Goal: Information Seeking & Learning: Learn about a topic

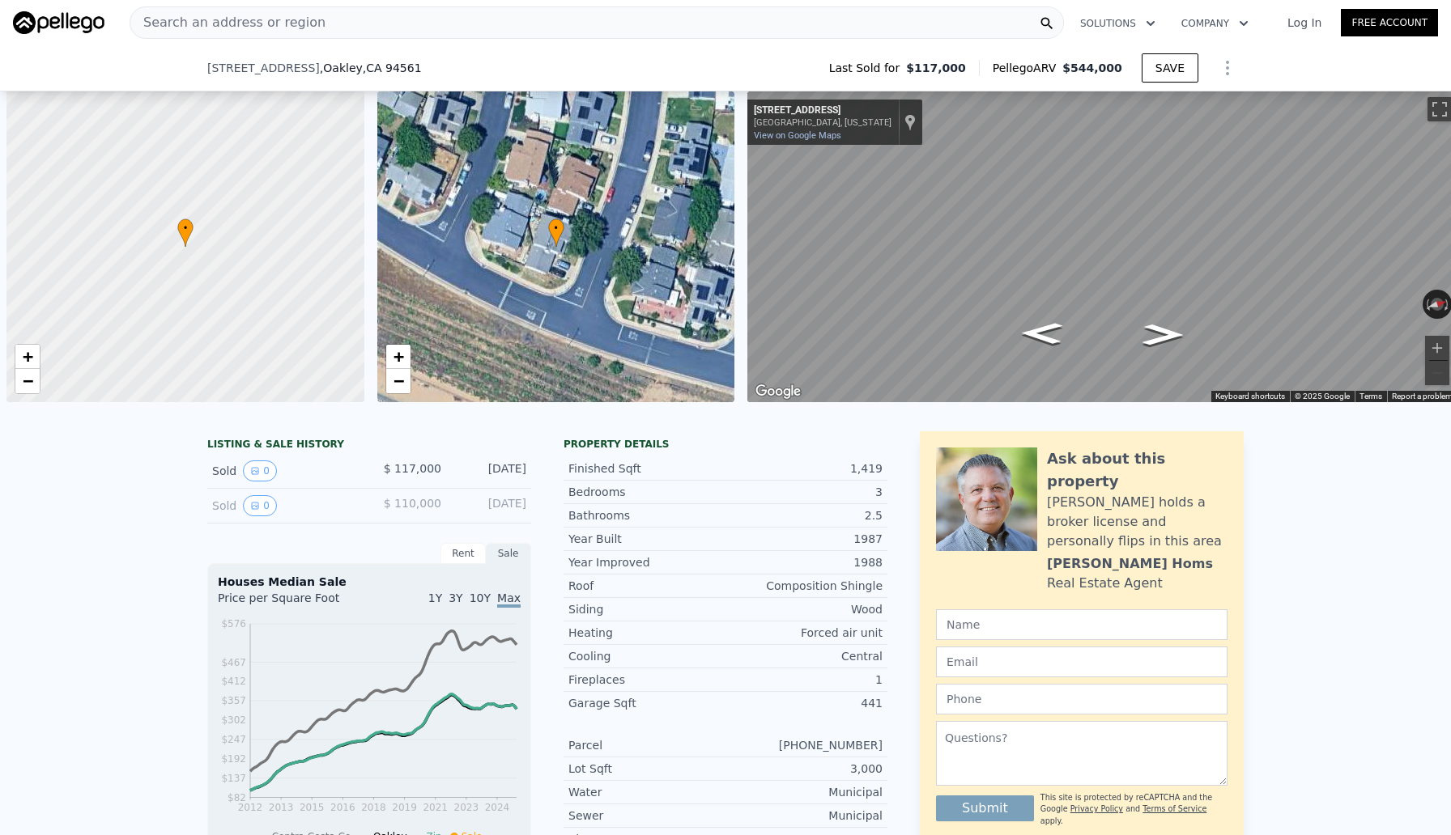
scroll to position [0, 6]
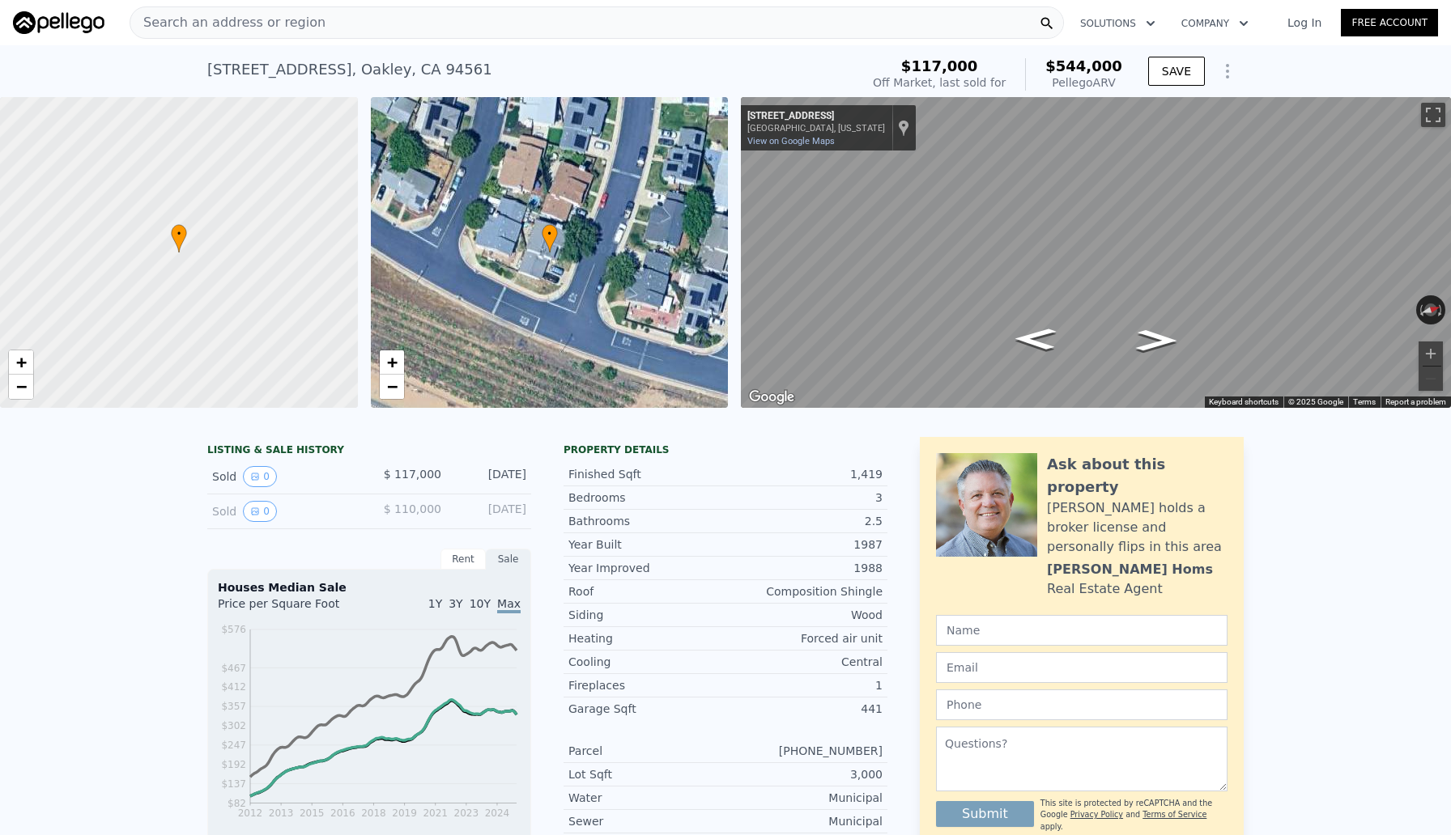
click at [487, 23] on div "Search an address or region" at bounding box center [597, 22] width 934 height 32
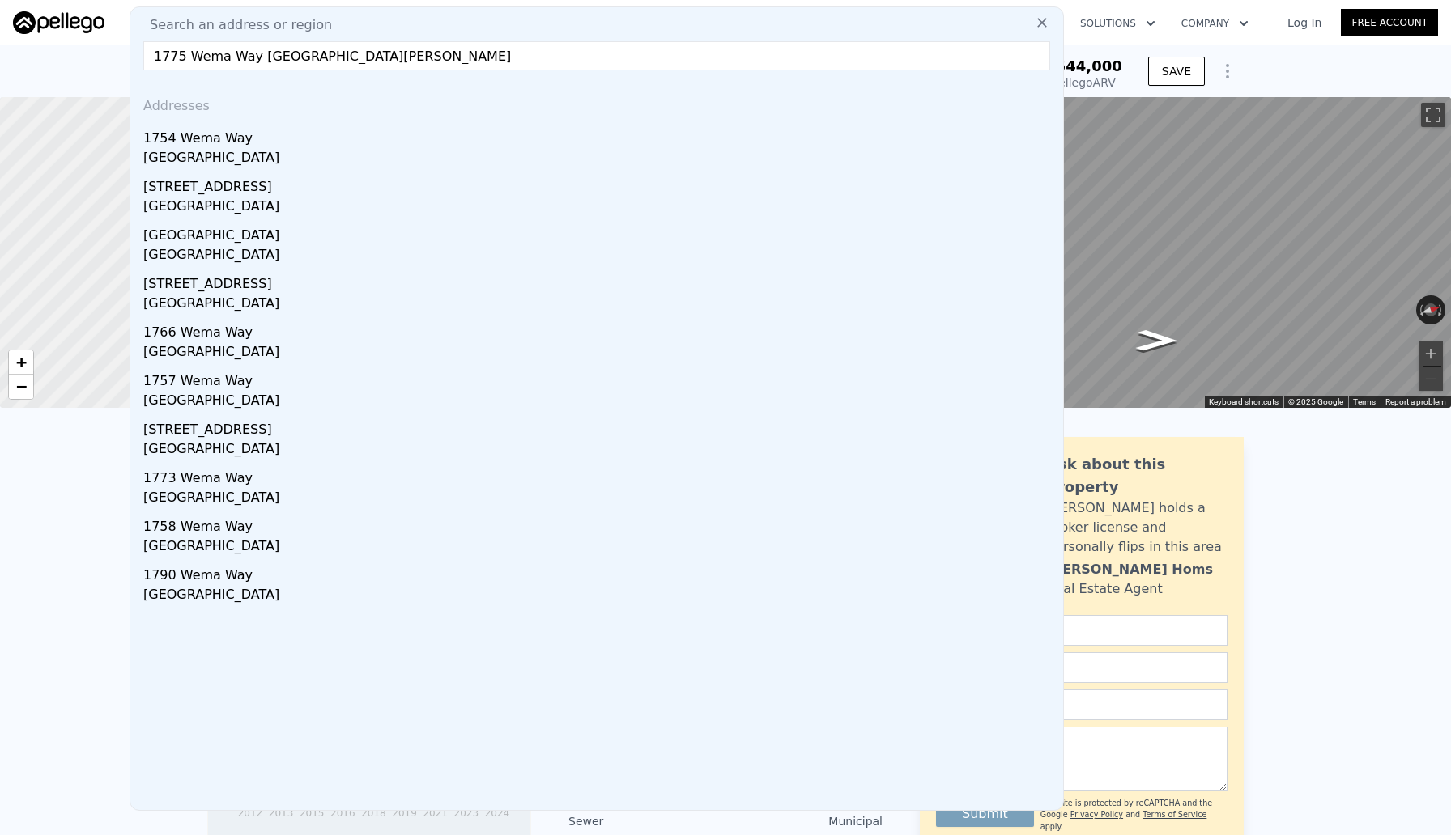
type input "1775 Wema Way [GEOGRAPHIC_DATA][PERSON_NAME]"
click at [235, 149] on div "[GEOGRAPHIC_DATA]" at bounding box center [599, 159] width 913 height 23
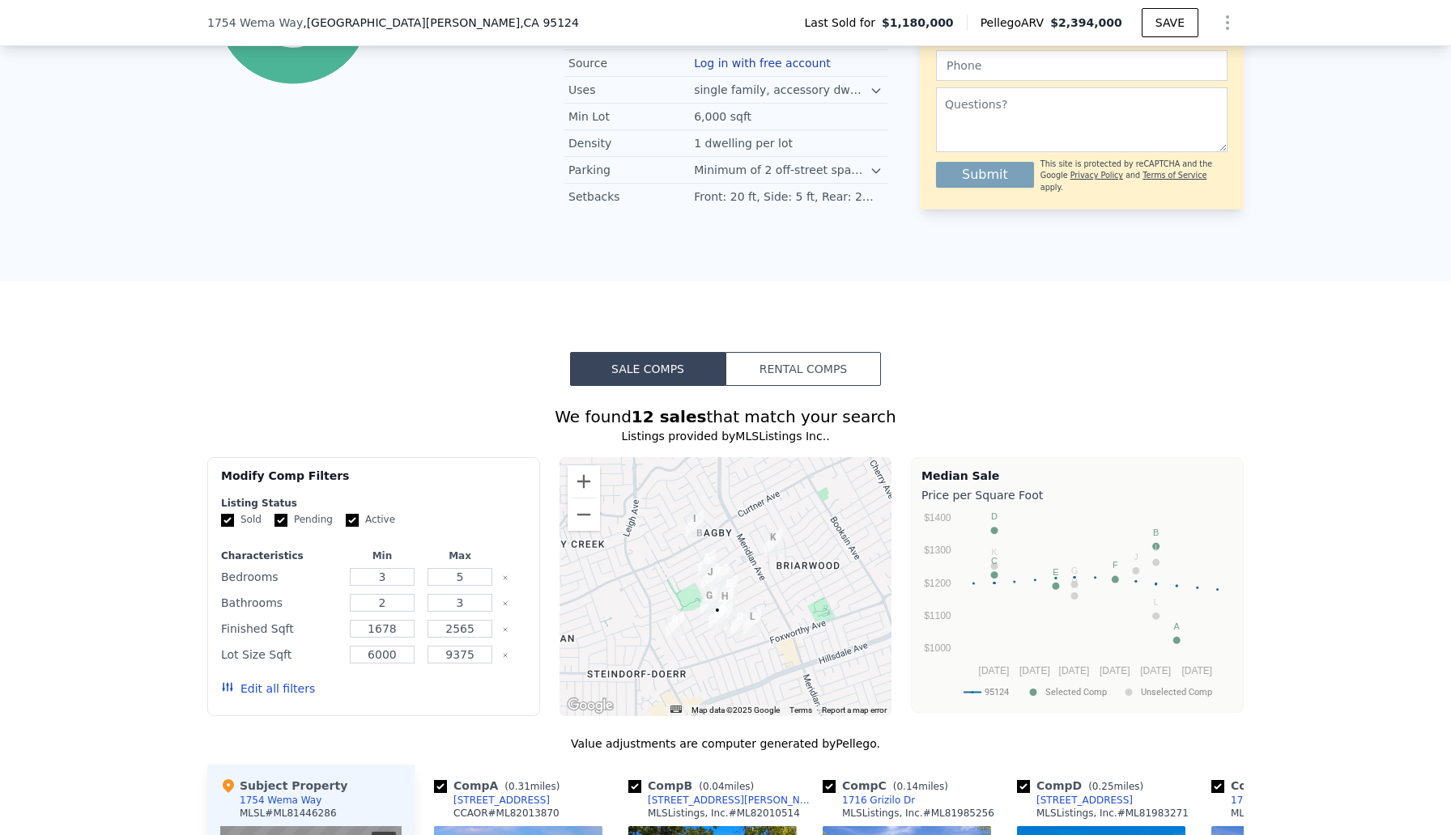
scroll to position [1294, 0]
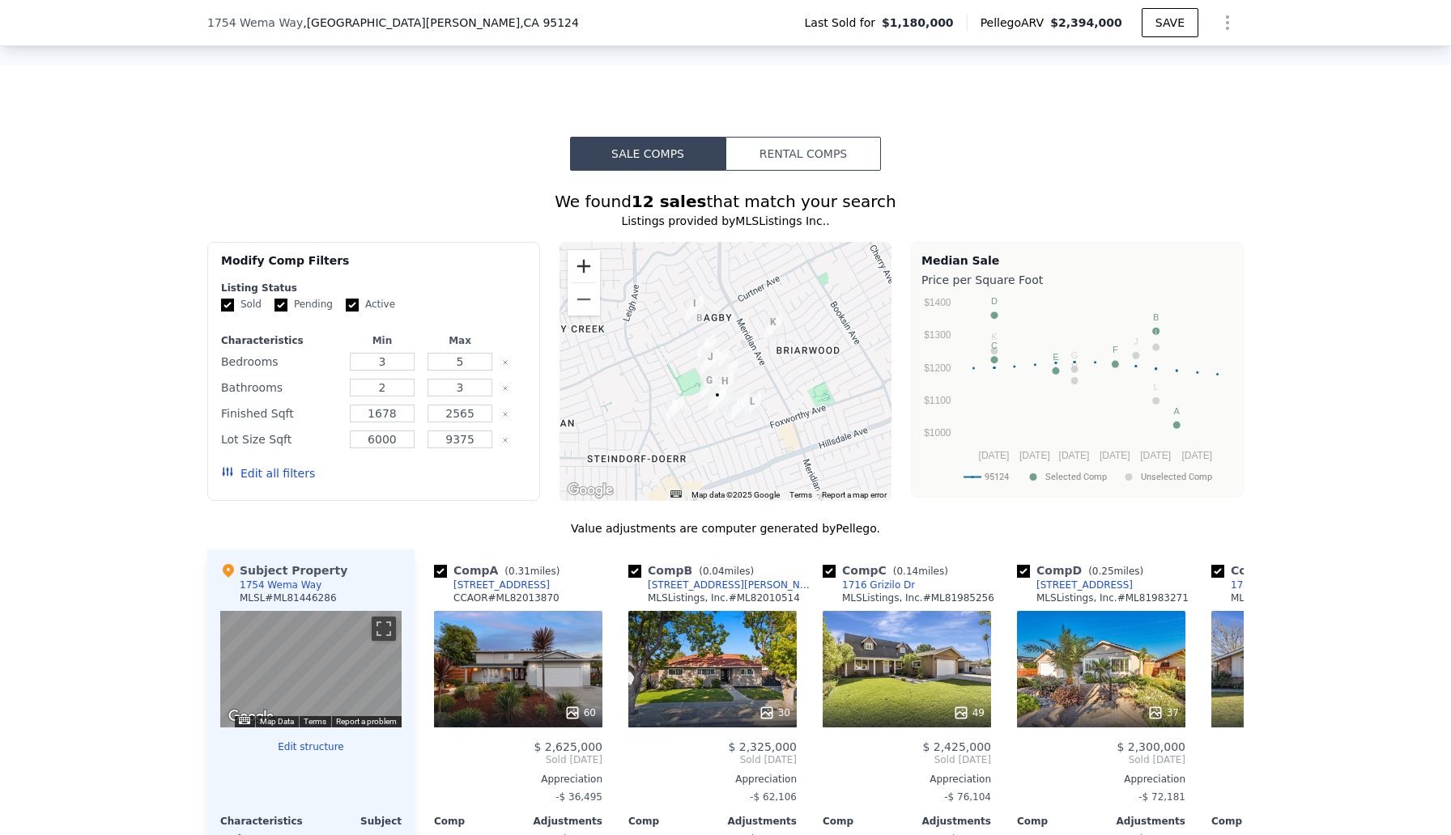
click at [585, 261] on button "Zoom in" at bounding box center [583, 266] width 32 height 32
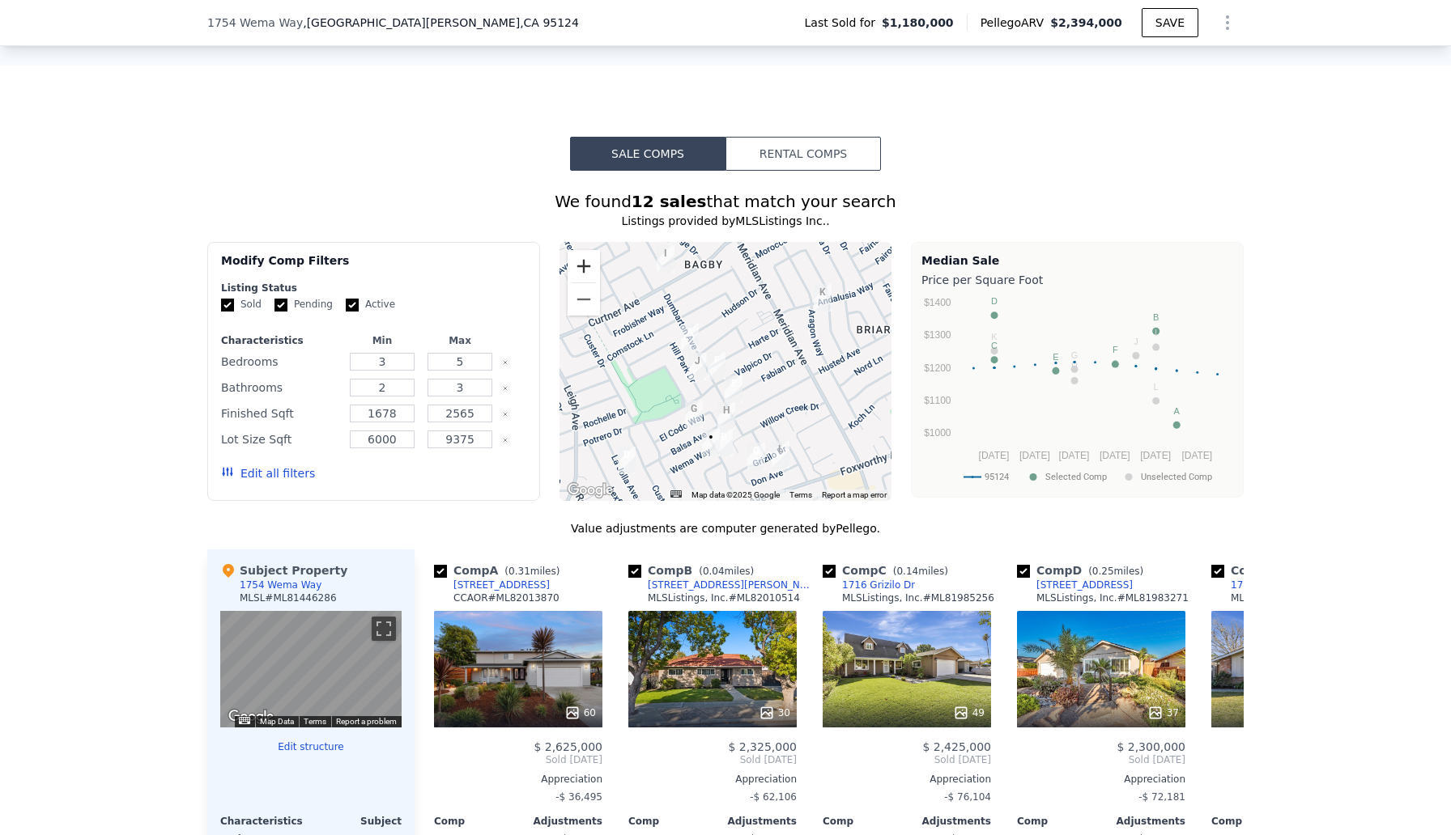
click at [584, 259] on button "Zoom in" at bounding box center [583, 266] width 32 height 32
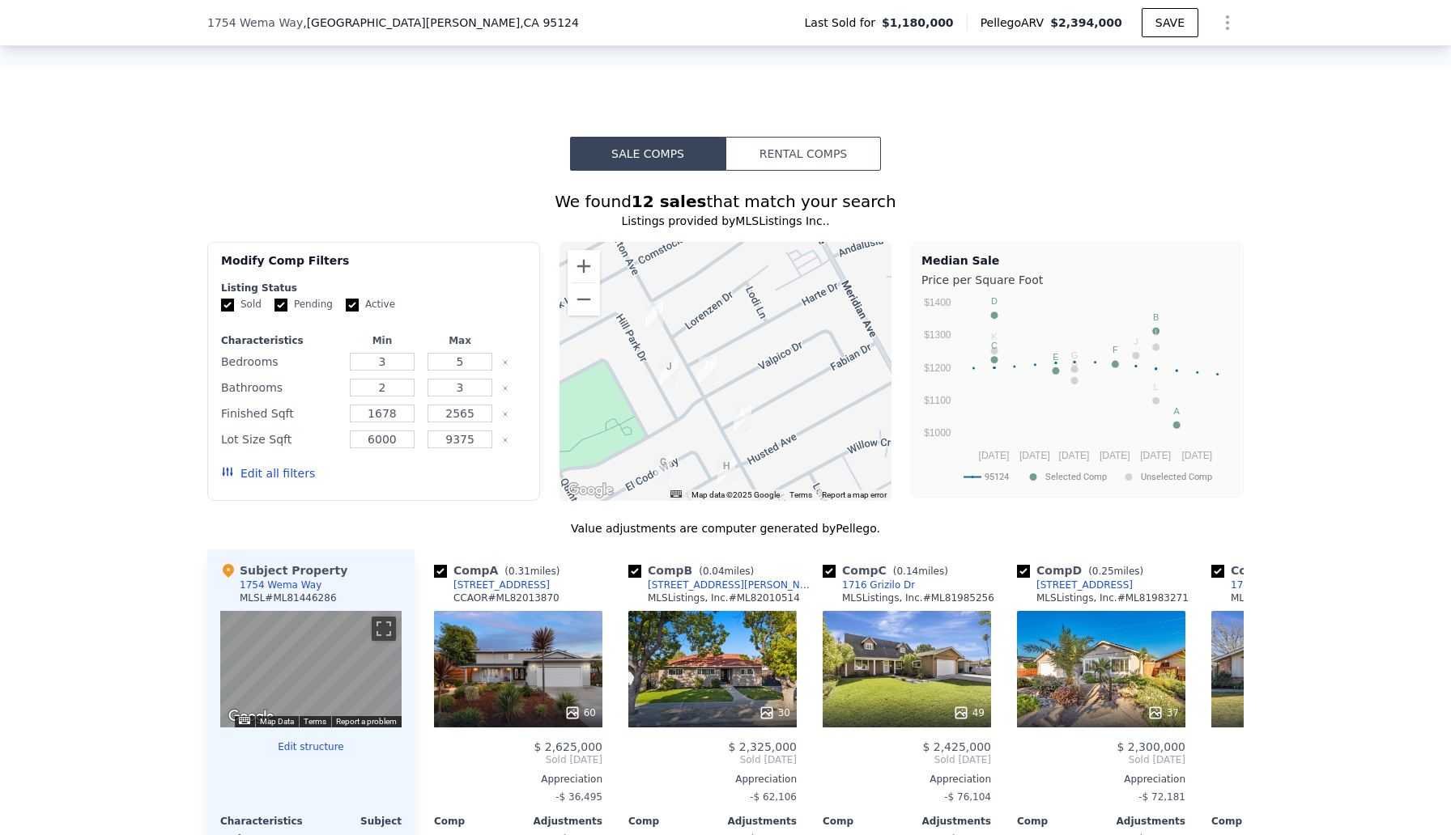
drag, startPoint x: 752, startPoint y: 518, endPoint x: 752, endPoint y: 508, distance: 10.5
click at [752, 518] on div "We found 12 sales that match your search Listings provided by MLSListings Inc. …" at bounding box center [725, 644] width 1036 height 909
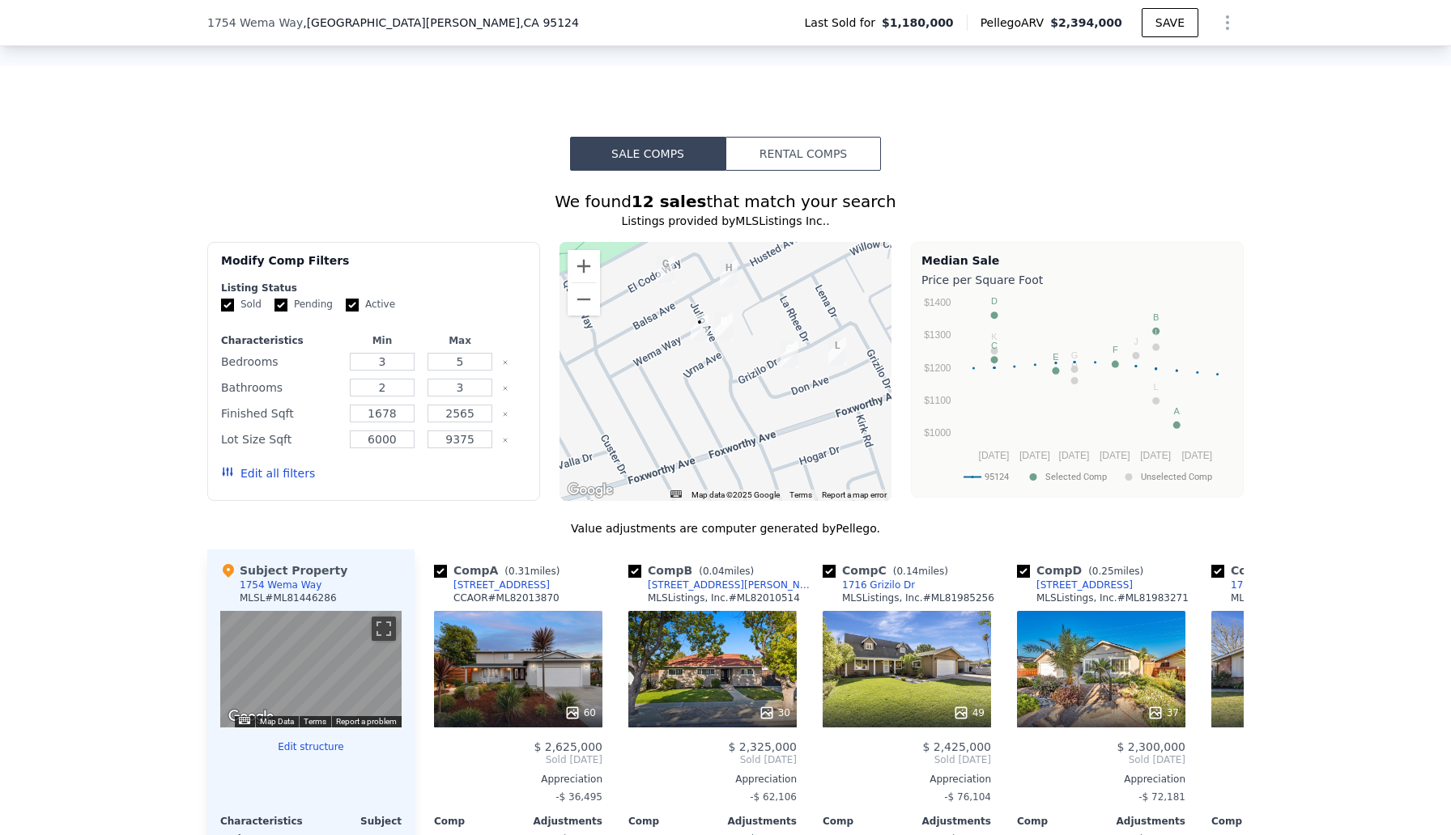
drag, startPoint x: 756, startPoint y: 465, endPoint x: 760, endPoint y: 263, distance: 202.4
click at [760, 262] on div at bounding box center [725, 371] width 333 height 259
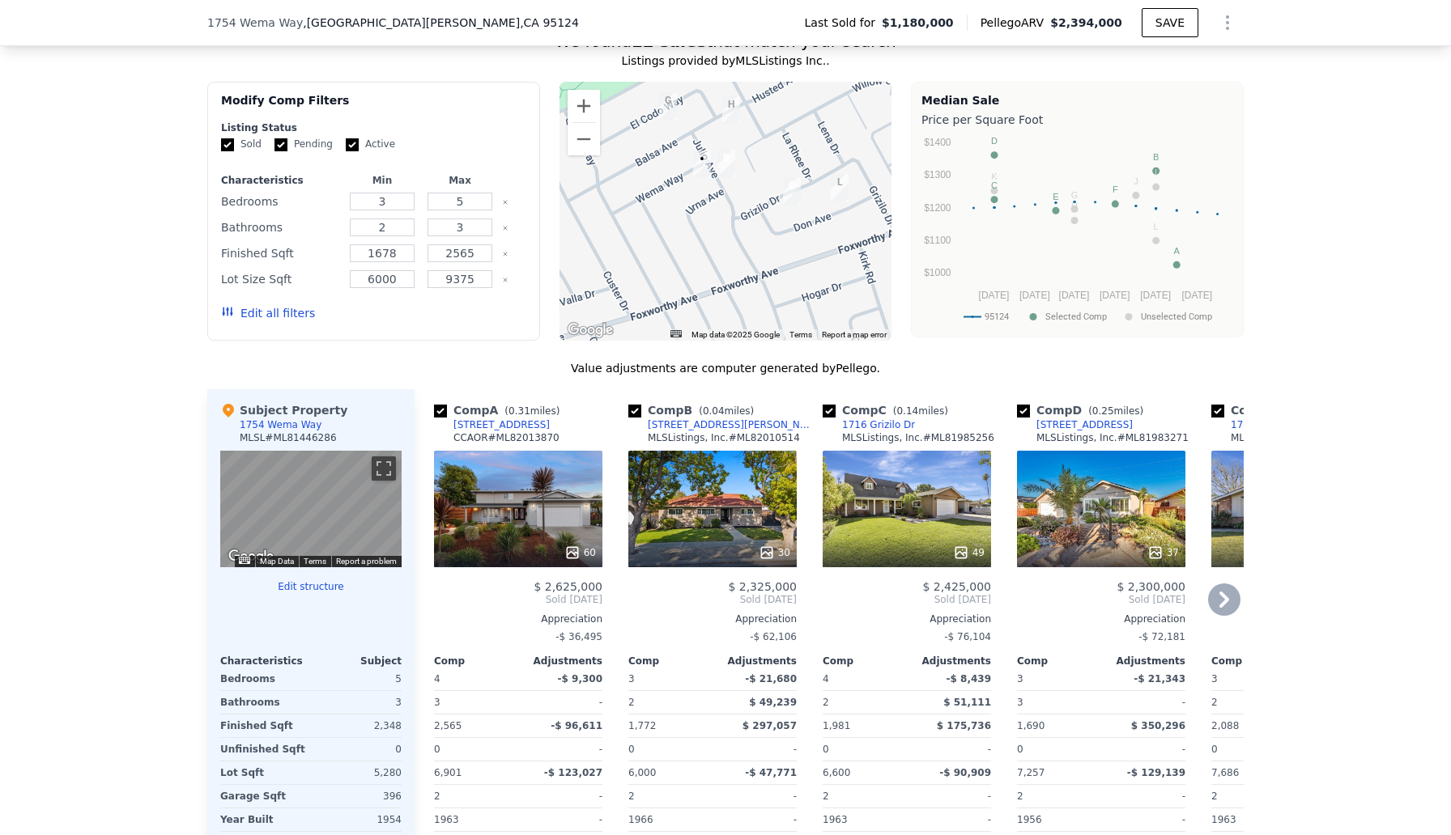
scroll to position [1362, 0]
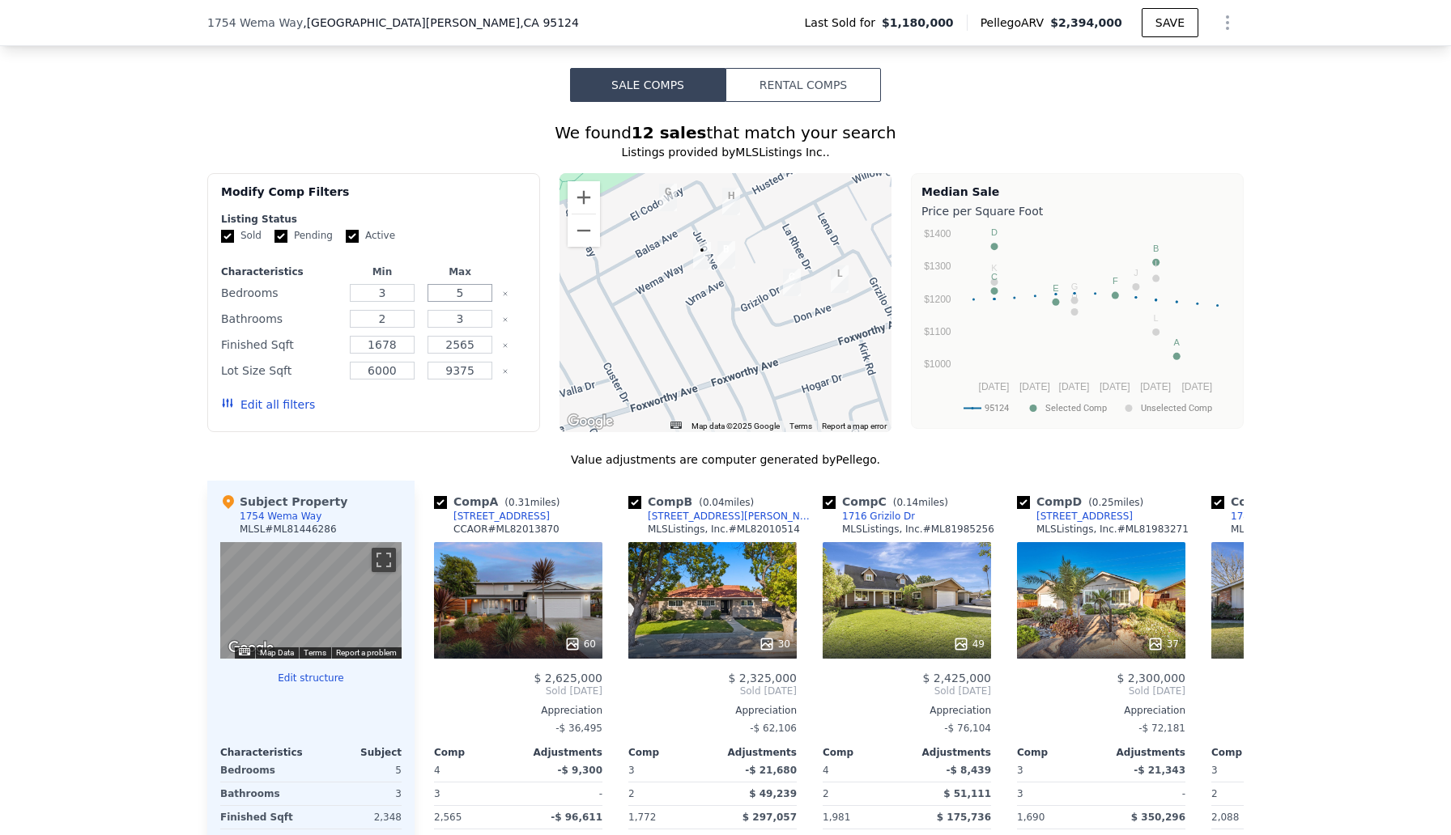
drag, startPoint x: 468, startPoint y: 293, endPoint x: 457, endPoint y: 293, distance: 10.5
click at [457, 293] on input "5" at bounding box center [459, 293] width 64 height 18
type input "4"
drag, startPoint x: 467, startPoint y: 320, endPoint x: 458, endPoint y: 318, distance: 9.1
click at [458, 318] on input "3" at bounding box center [459, 319] width 64 height 18
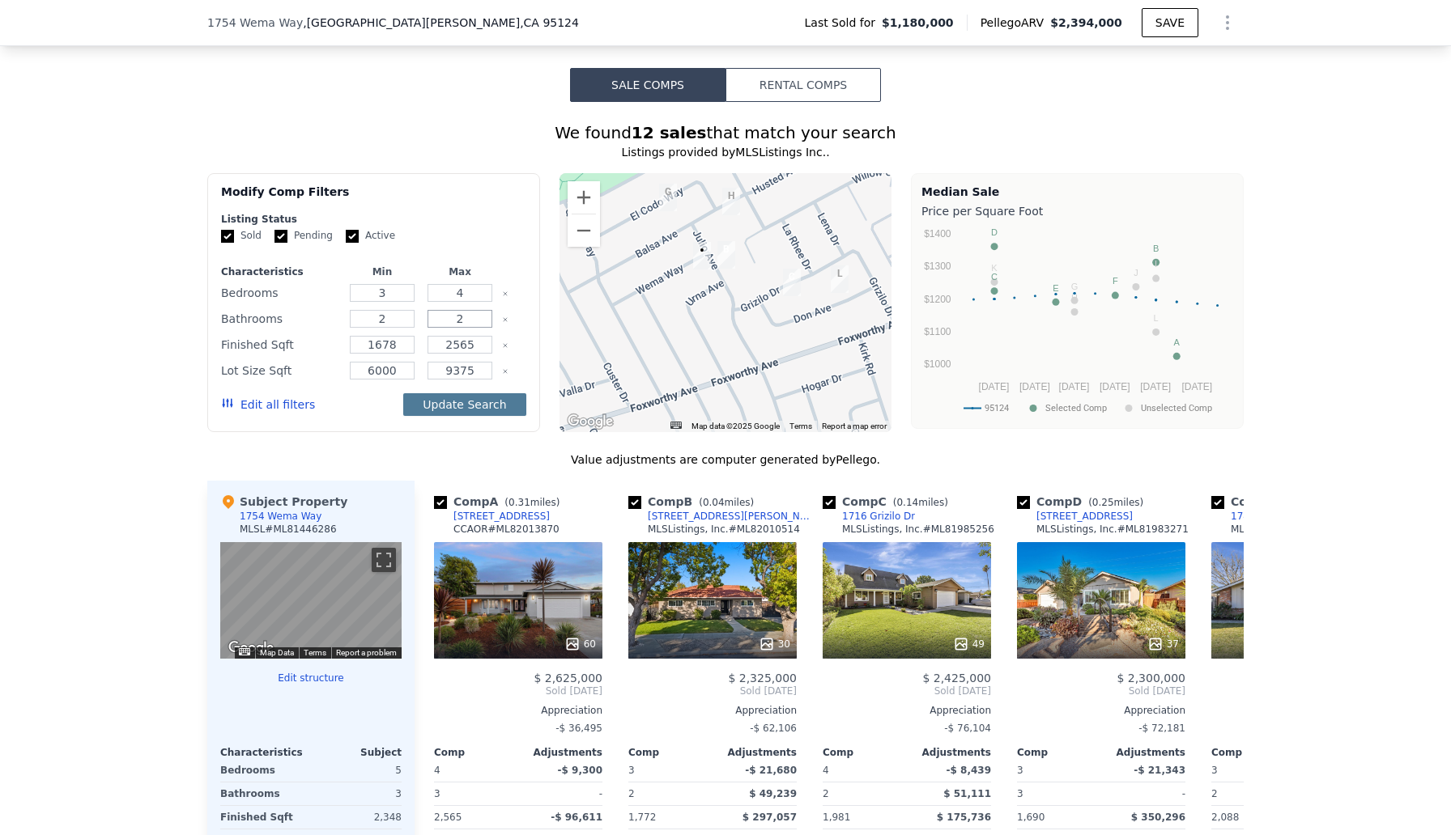
type input "2"
click at [475, 408] on button "Update Search" at bounding box center [464, 404] width 122 height 23
checkbox input "false"
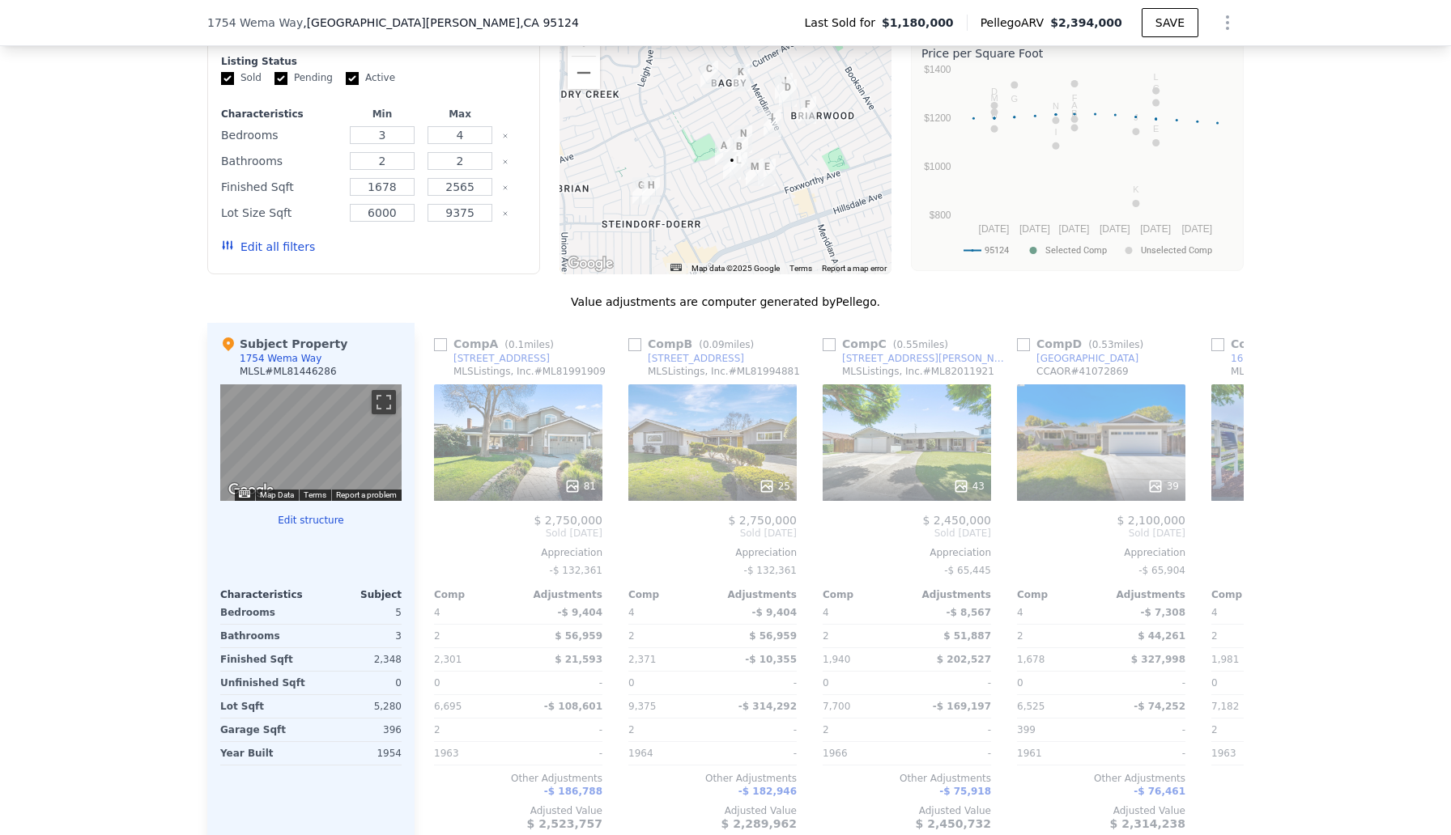
scroll to position [1525, 0]
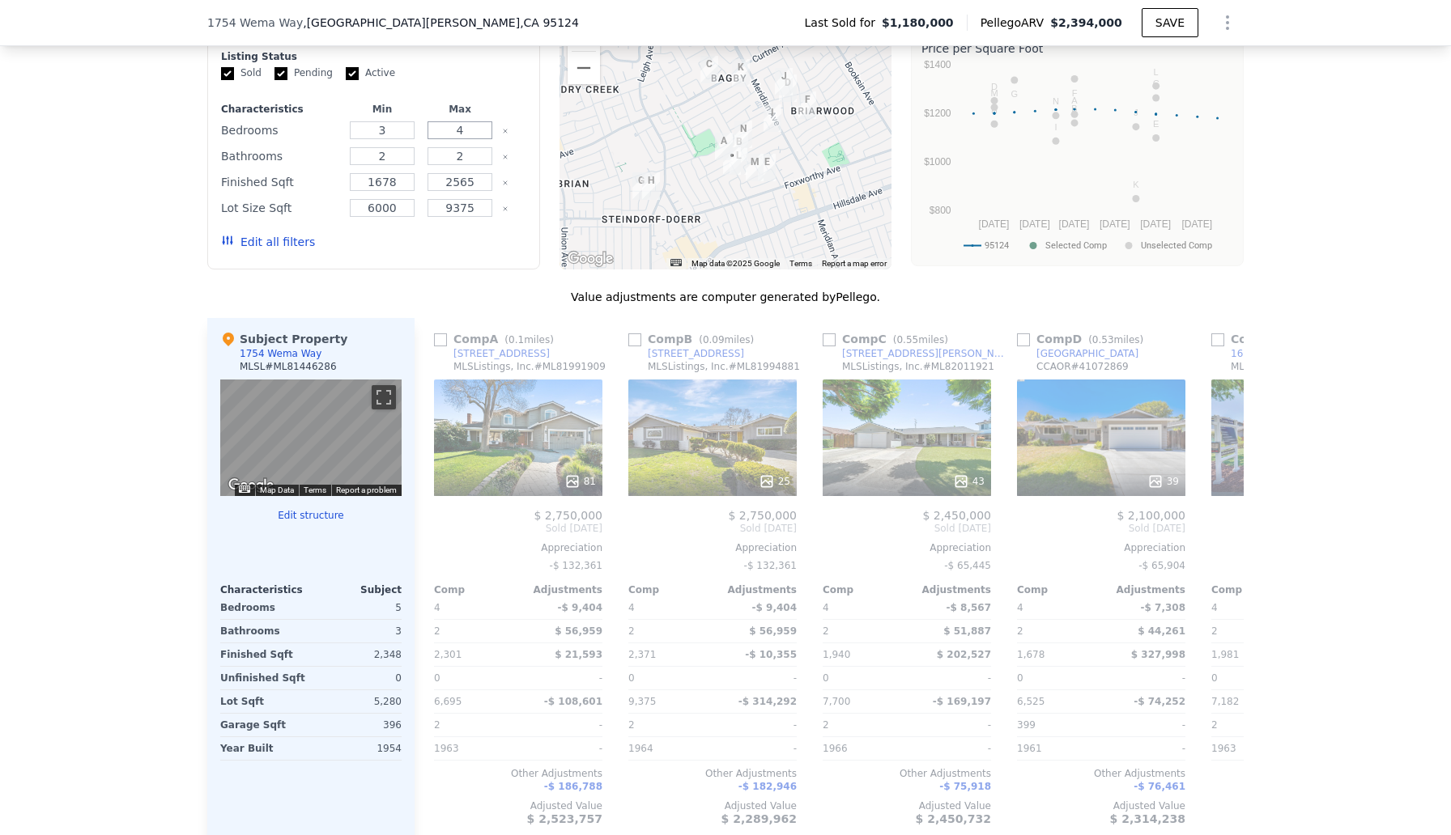
click at [473, 130] on input "4" at bounding box center [459, 130] width 64 height 18
type input "5"
drag, startPoint x: 469, startPoint y: 157, endPoint x: 456, endPoint y: 155, distance: 13.1
click at [456, 155] on input "2" at bounding box center [459, 156] width 64 height 18
type input "3"
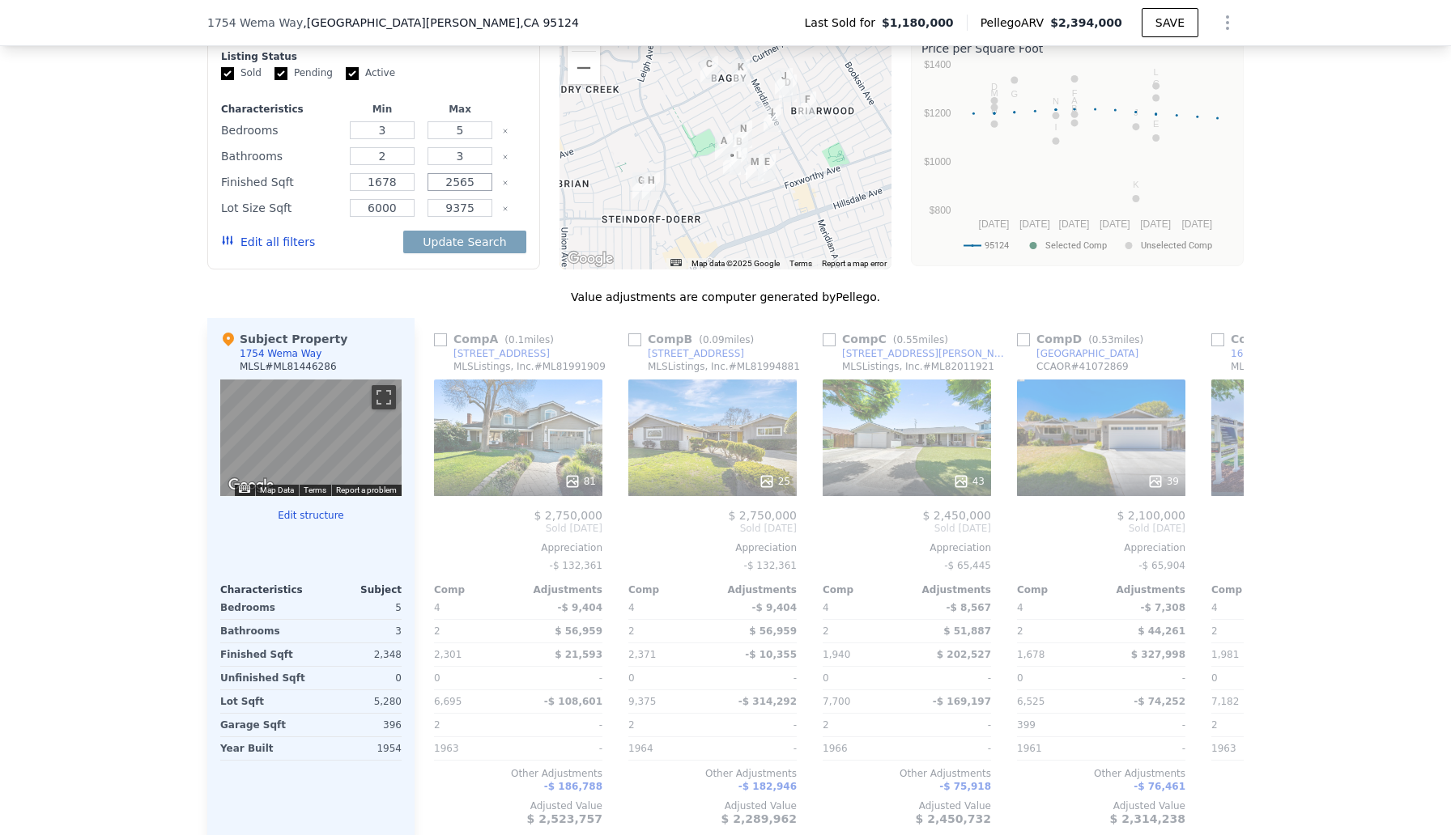
click at [465, 180] on input "2565" at bounding box center [459, 182] width 64 height 18
click at [498, 240] on button "Update Search" at bounding box center [464, 242] width 122 height 23
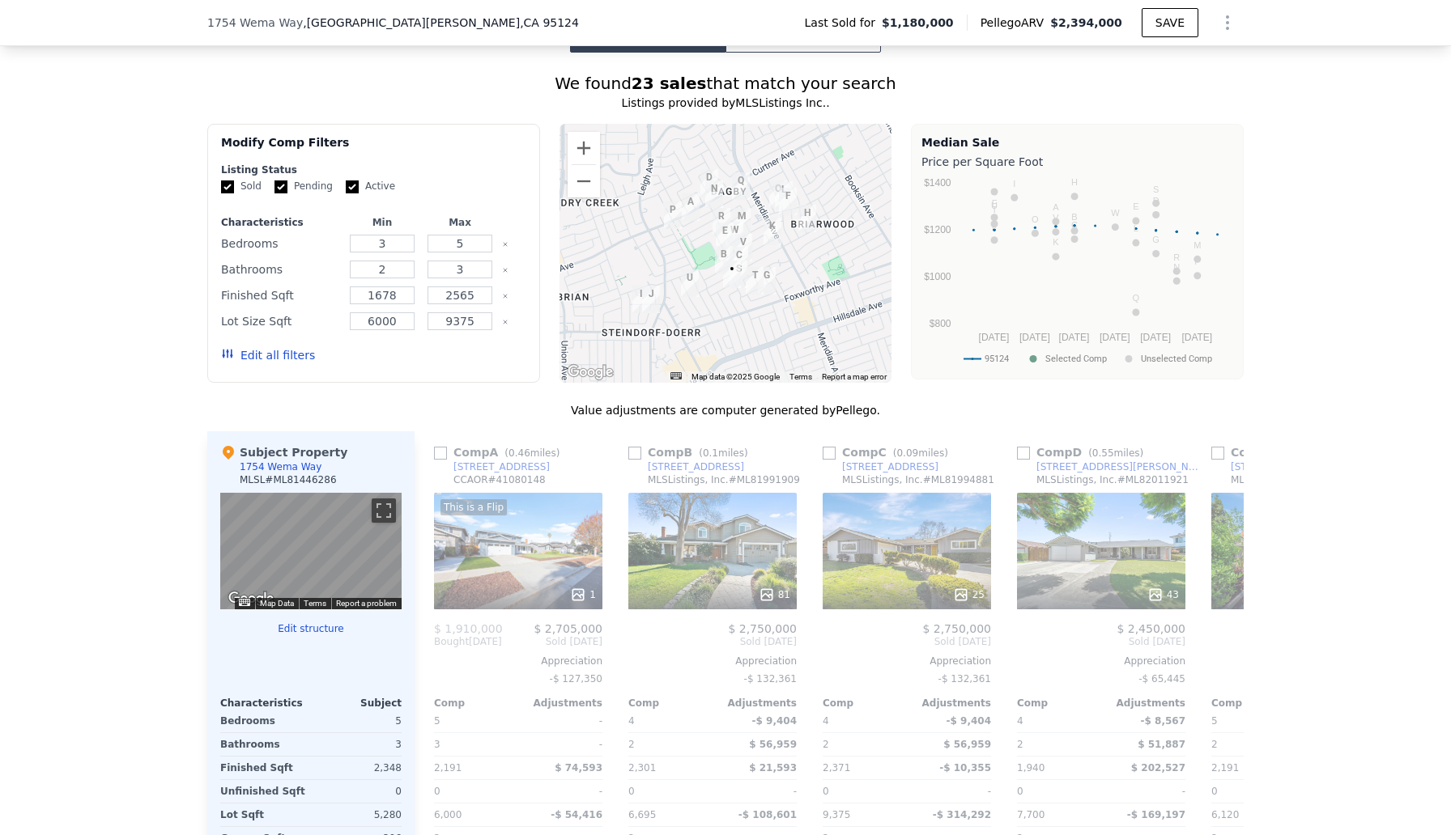
scroll to position [1416, 0]
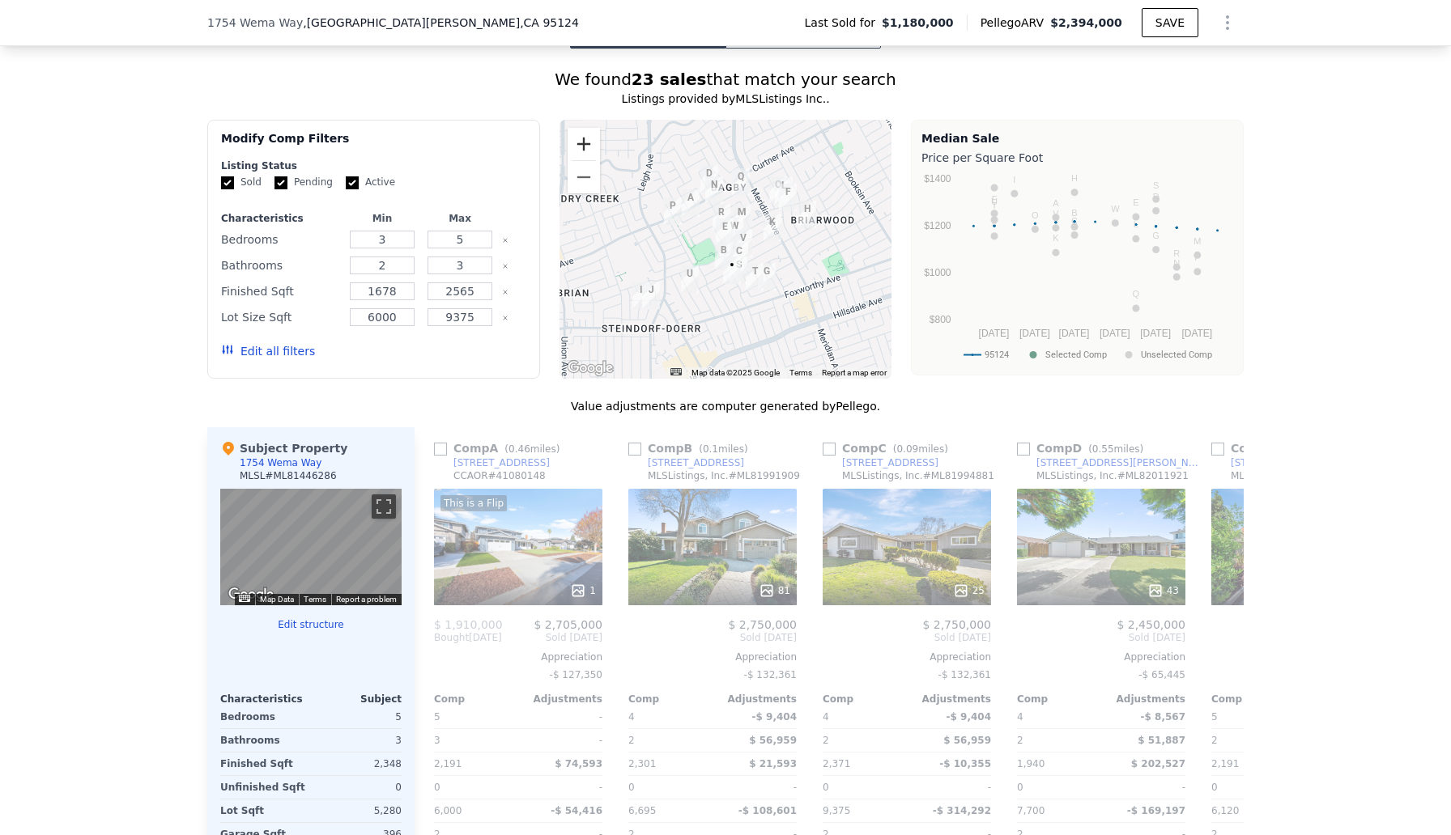
click at [587, 139] on button "Zoom in" at bounding box center [583, 144] width 32 height 32
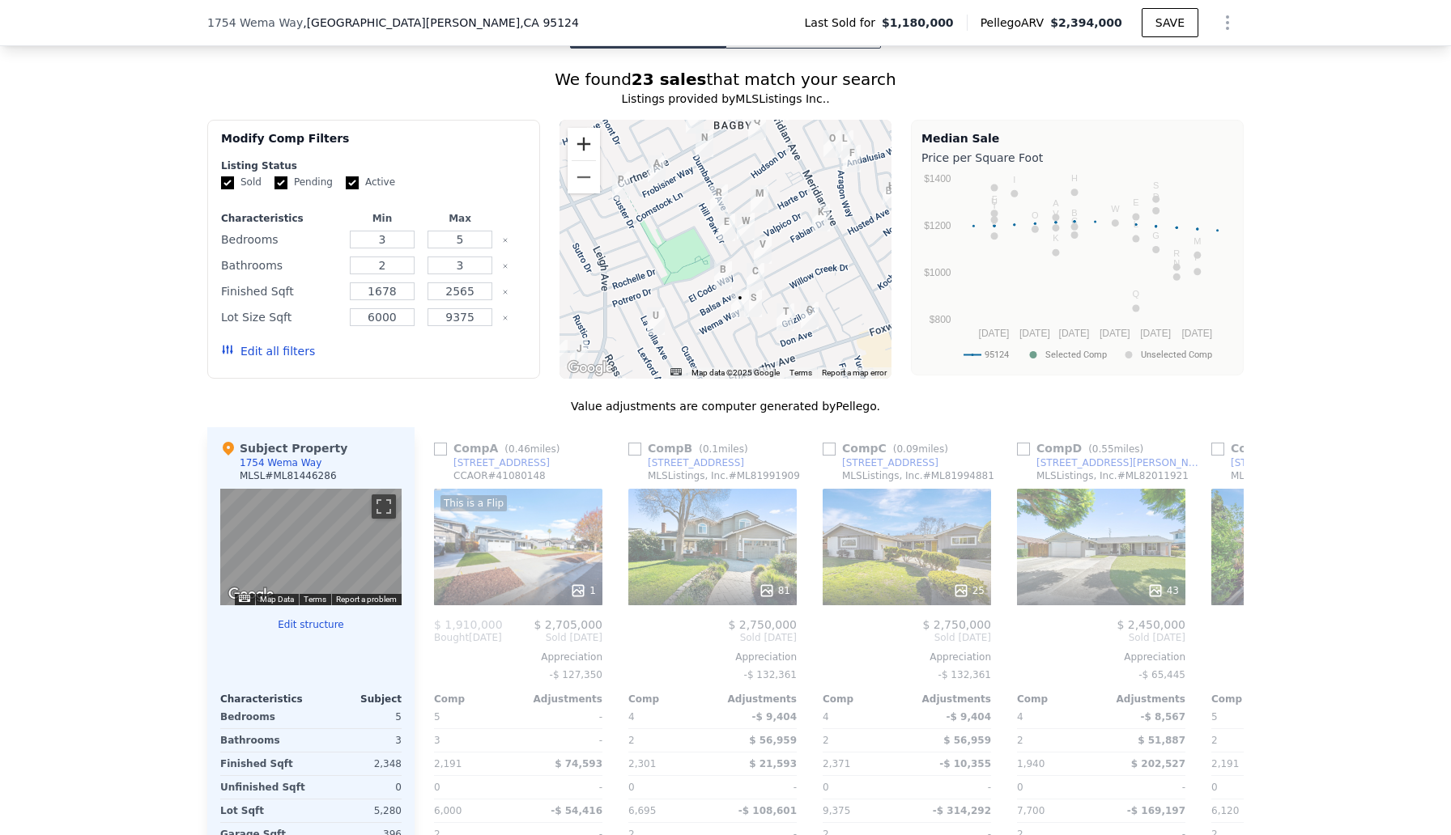
click at [587, 139] on button "Zoom in" at bounding box center [583, 144] width 32 height 32
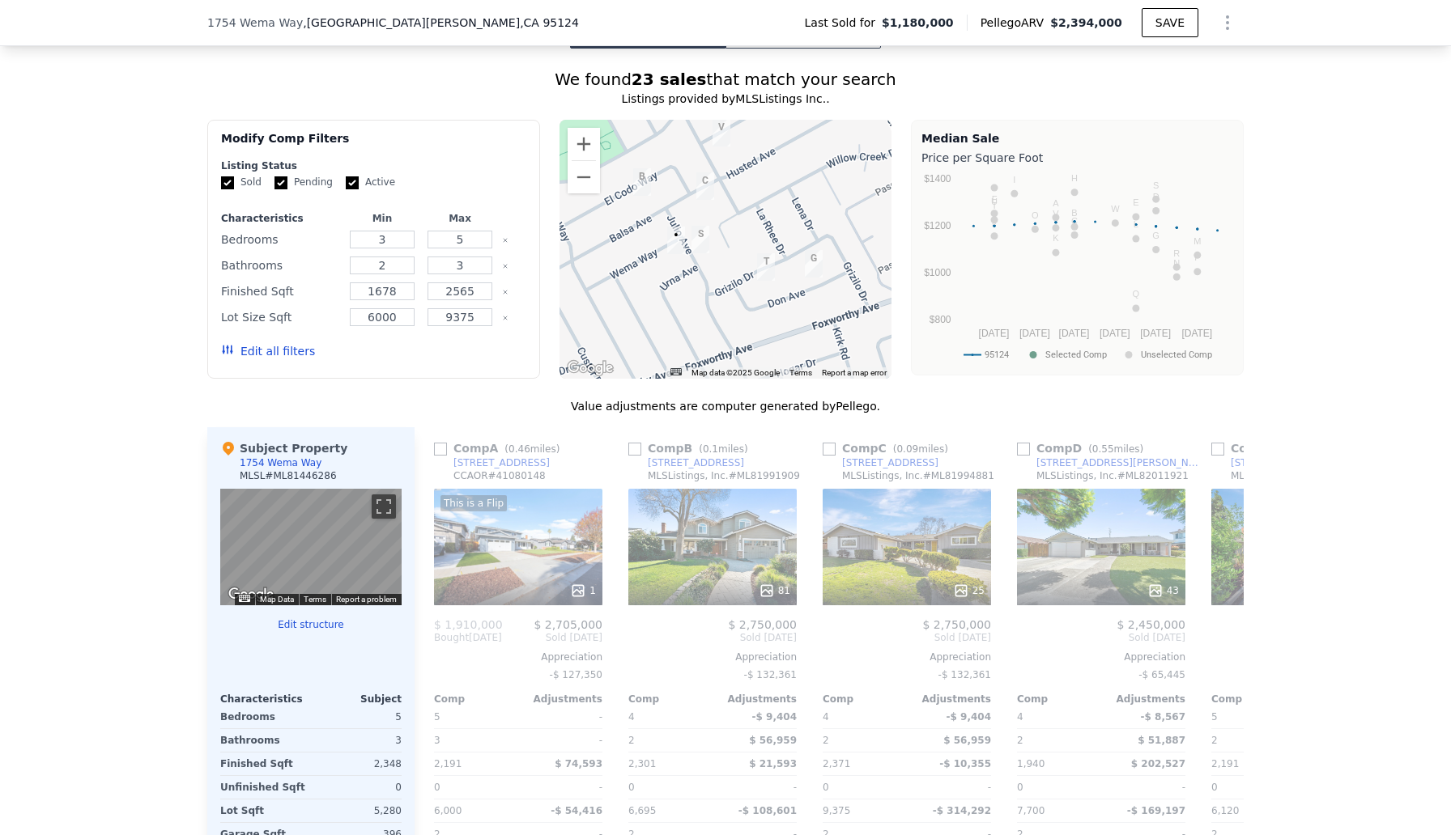
drag, startPoint x: 759, startPoint y: 322, endPoint x: 681, endPoint y: 192, distance: 152.2
click at [681, 191] on div at bounding box center [725, 249] width 333 height 259
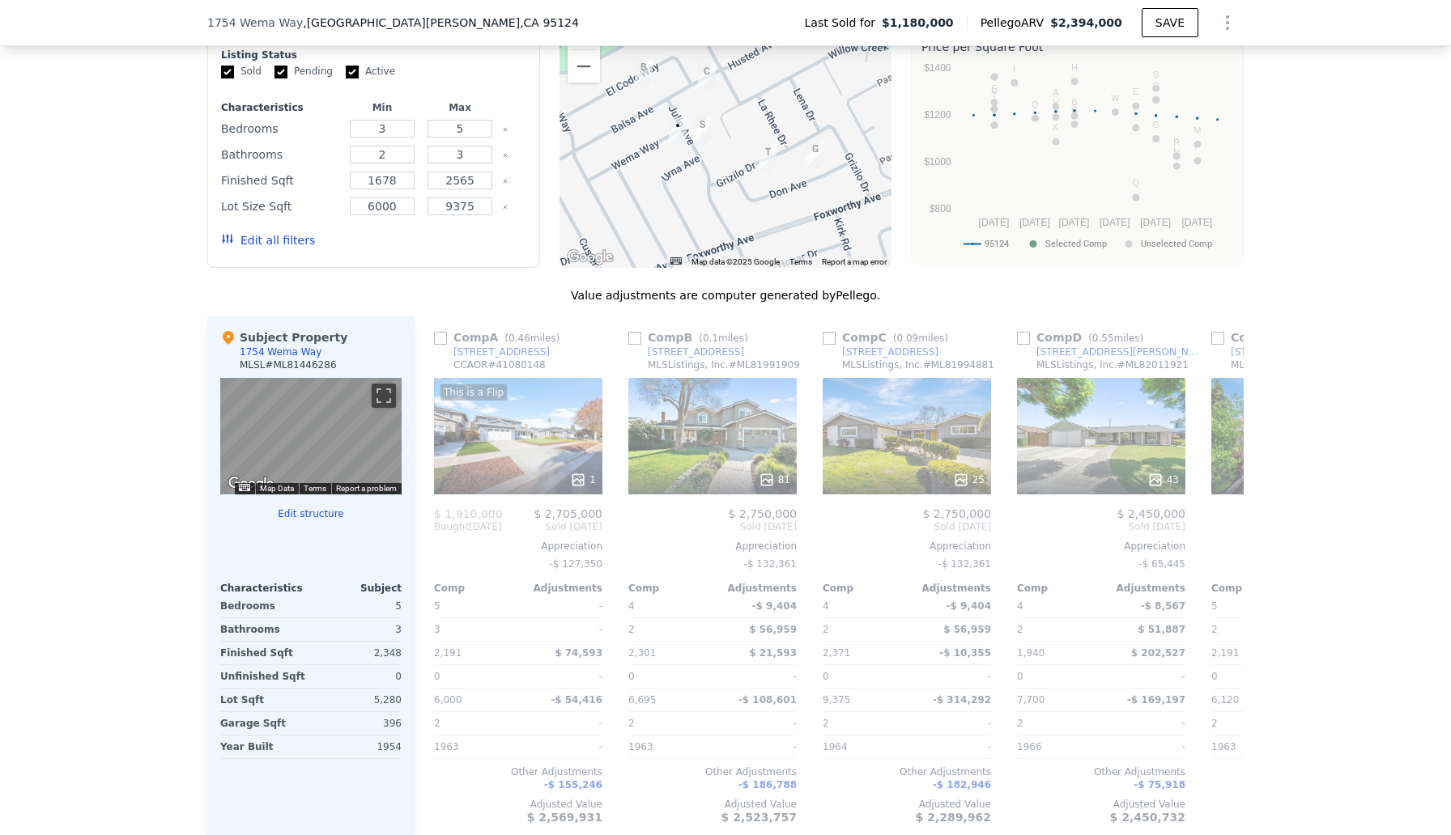
scroll to position [1479, 0]
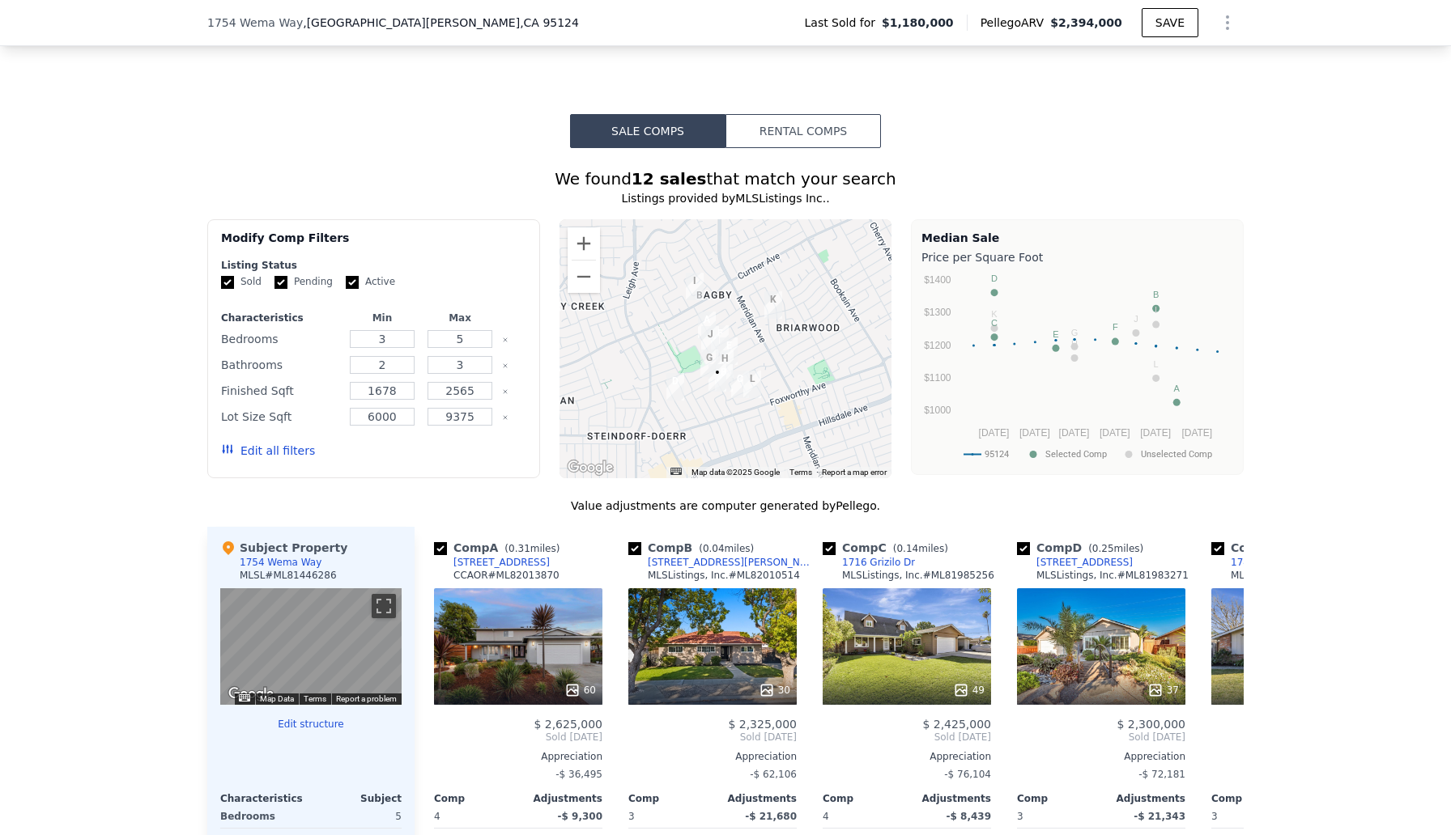
scroll to position [1320, 0]
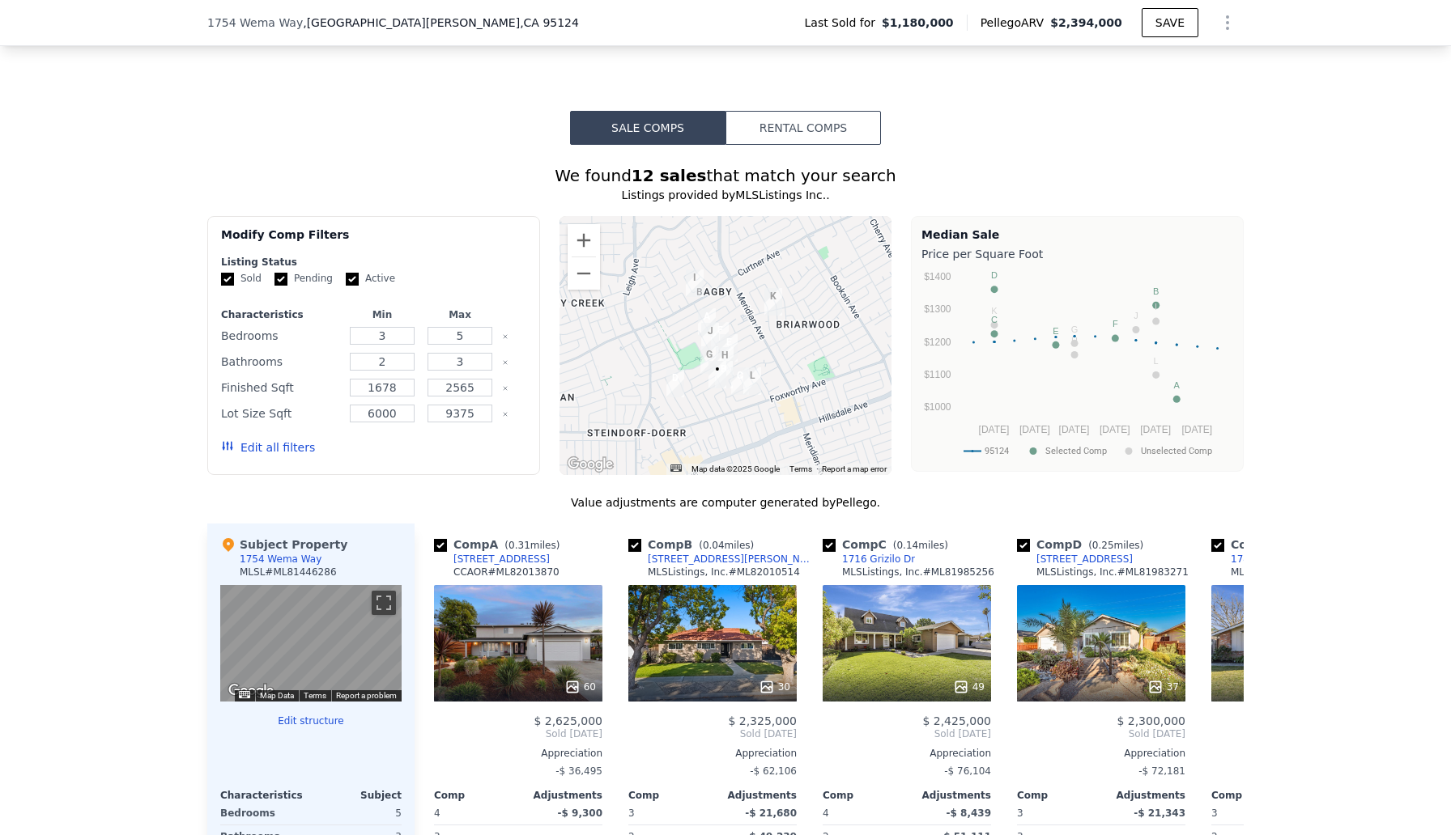
click at [296, 440] on button "Edit all filters" at bounding box center [268, 448] width 94 height 16
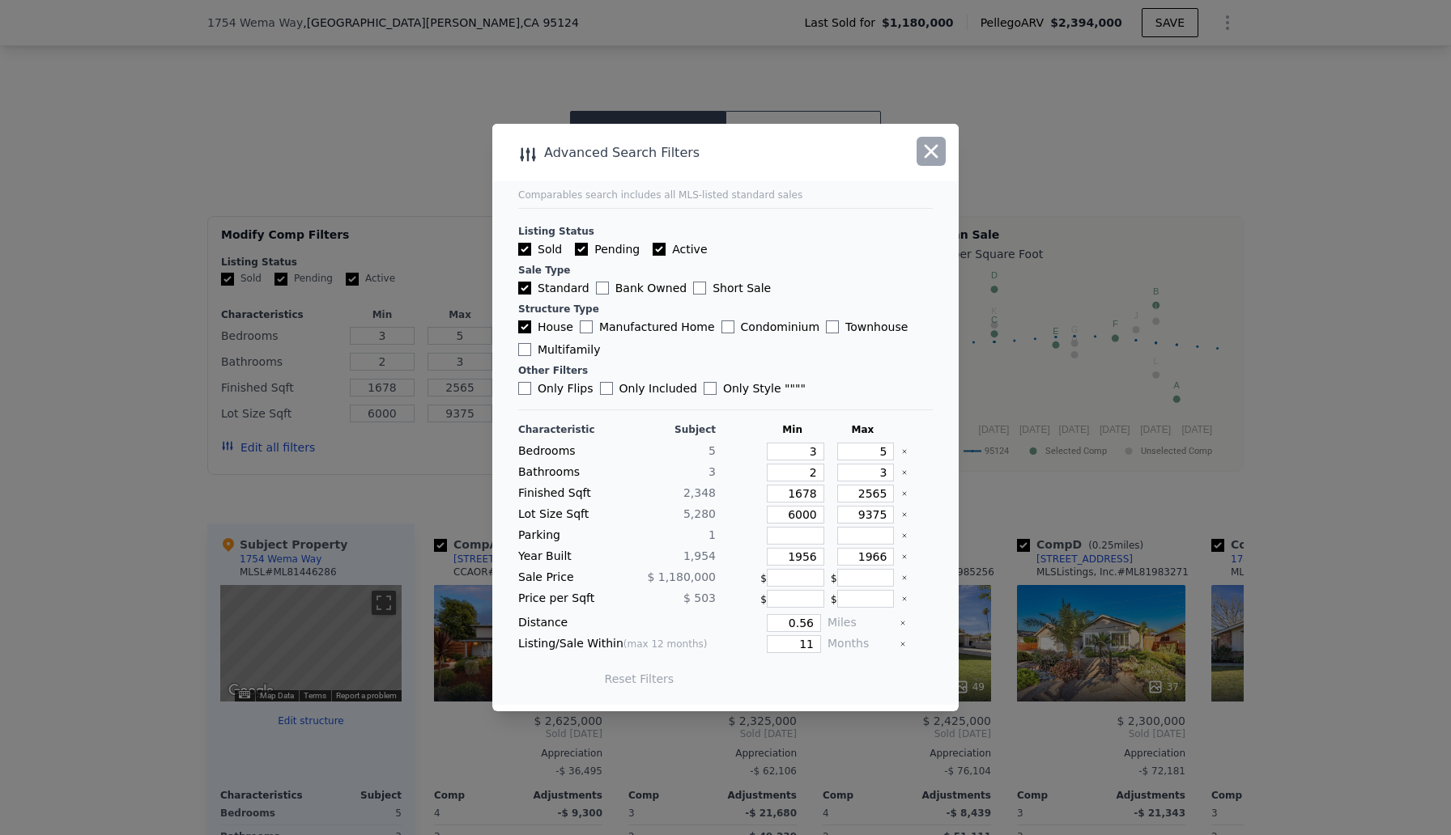
click at [932, 147] on icon "button" at bounding box center [931, 151] width 23 height 23
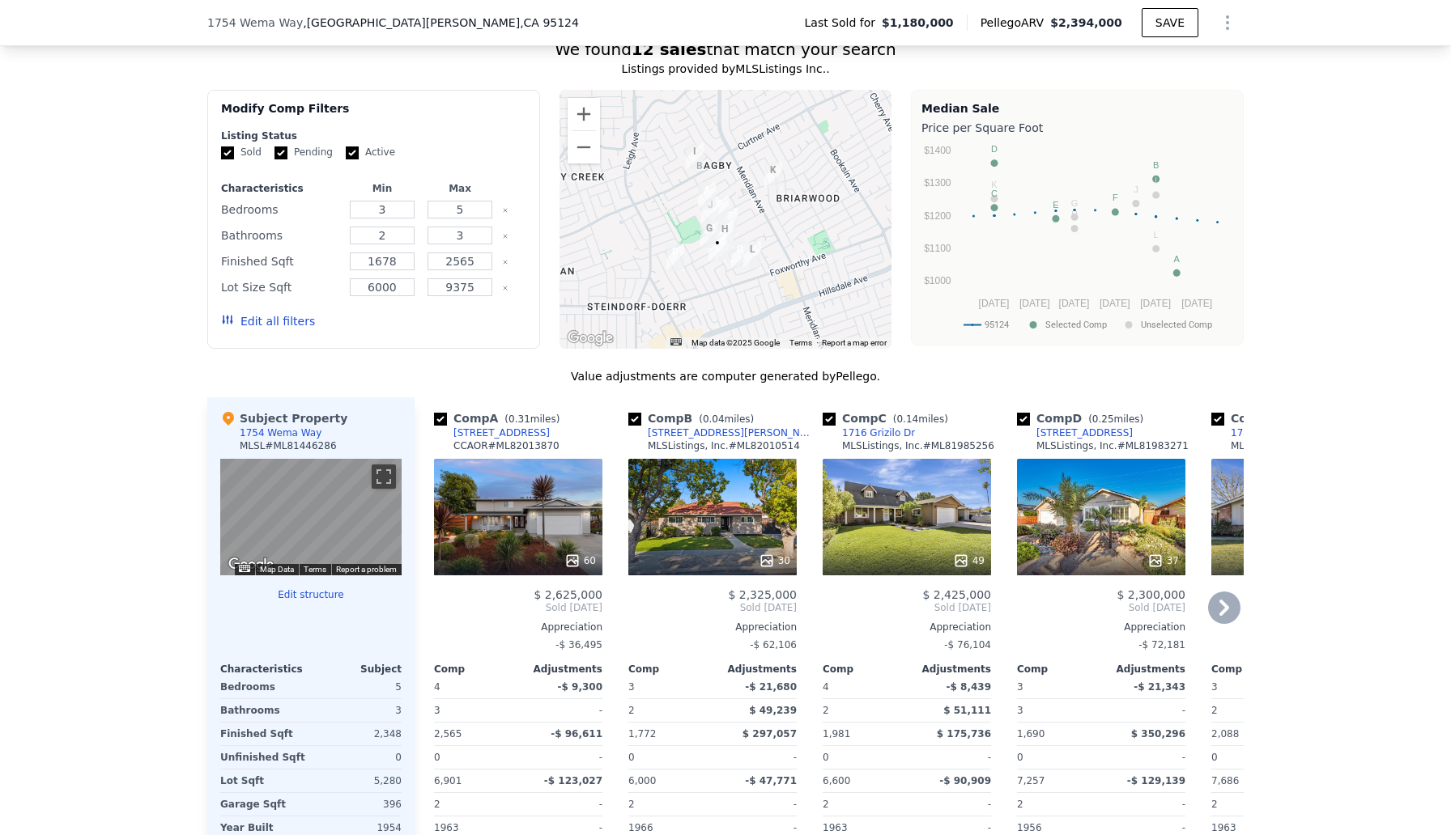
scroll to position [1311, 0]
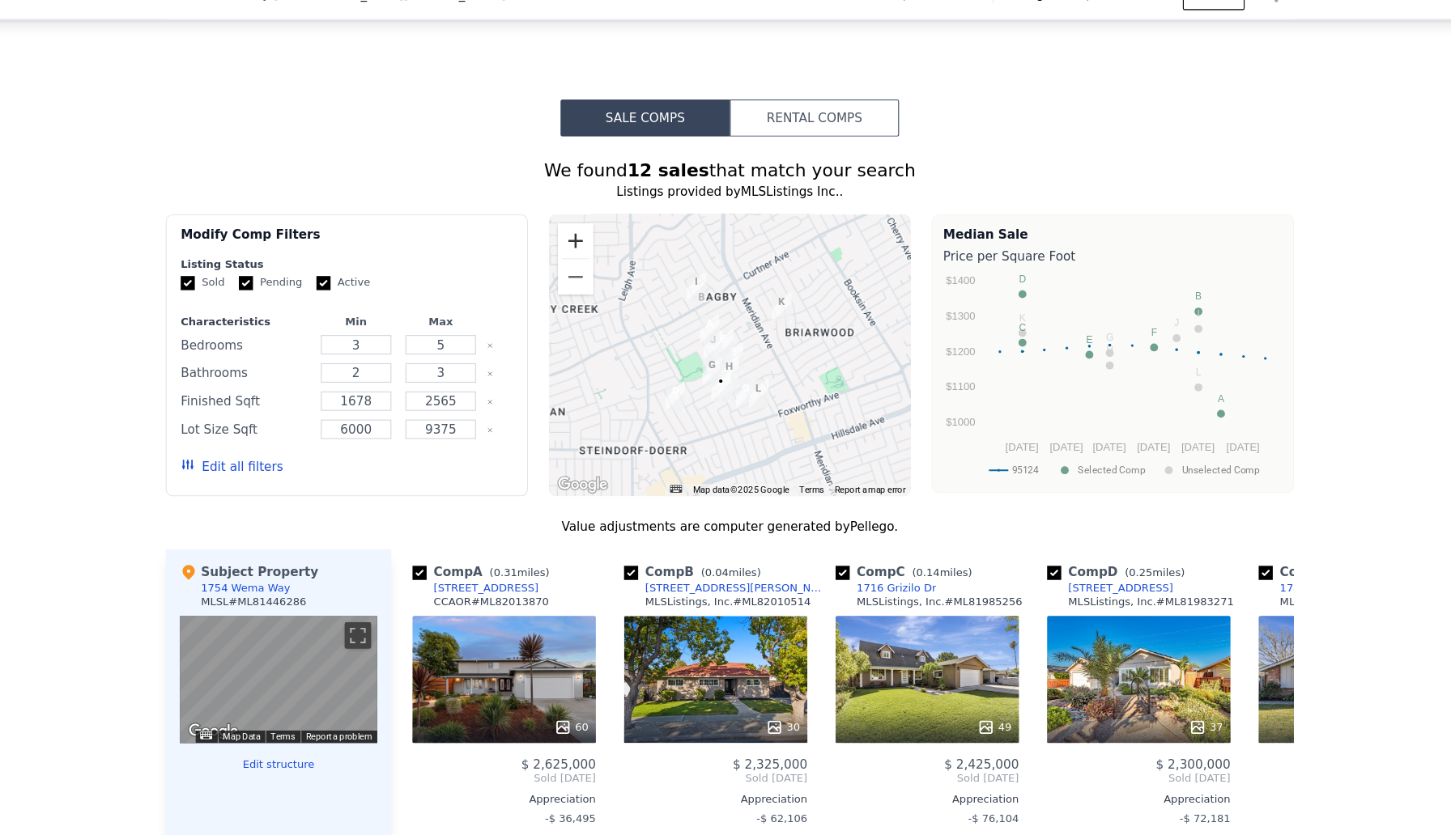
click at [588, 253] on button "Zoom in" at bounding box center [583, 249] width 32 height 32
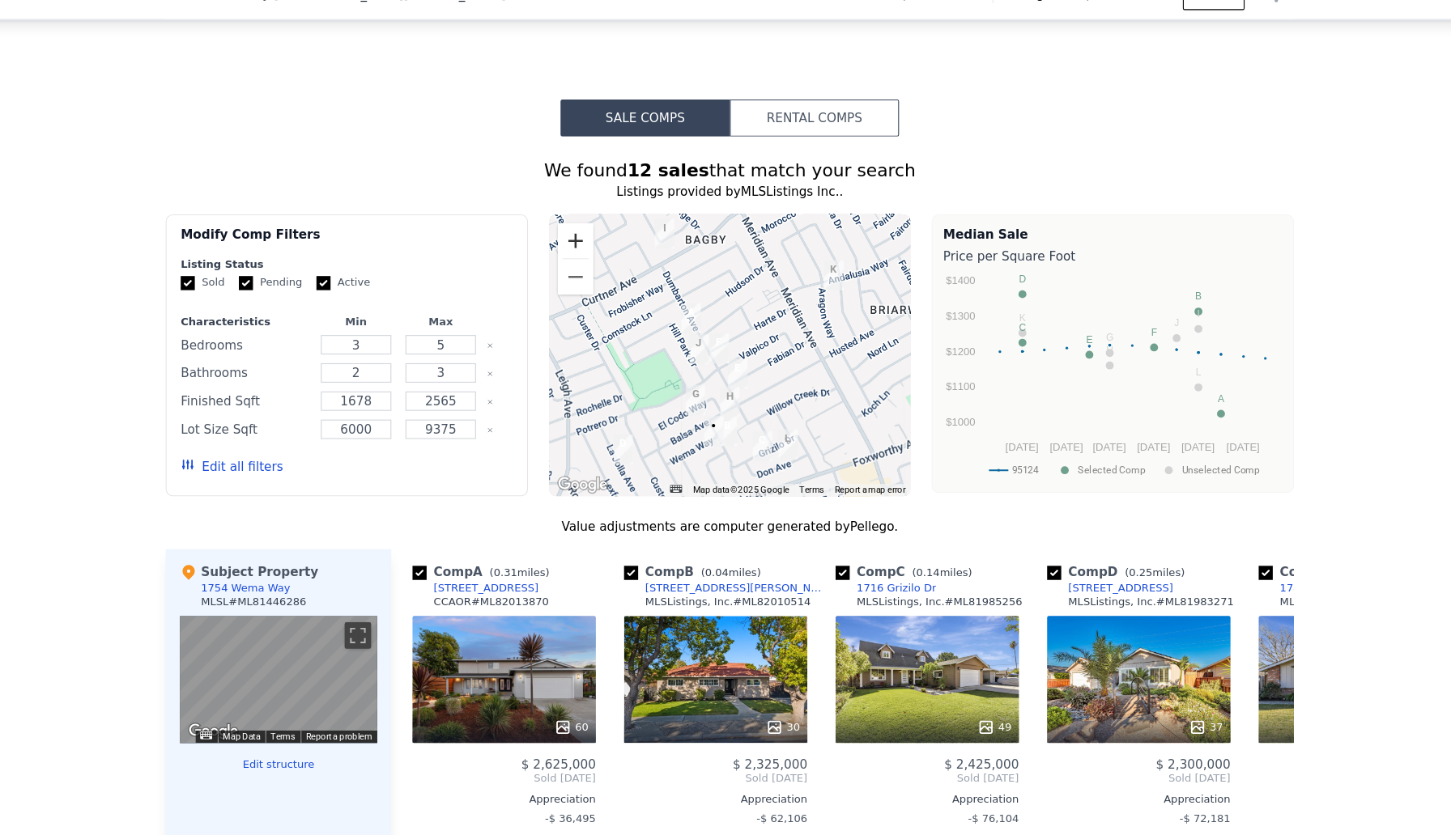
click at [588, 252] on button "Zoom in" at bounding box center [583, 249] width 32 height 32
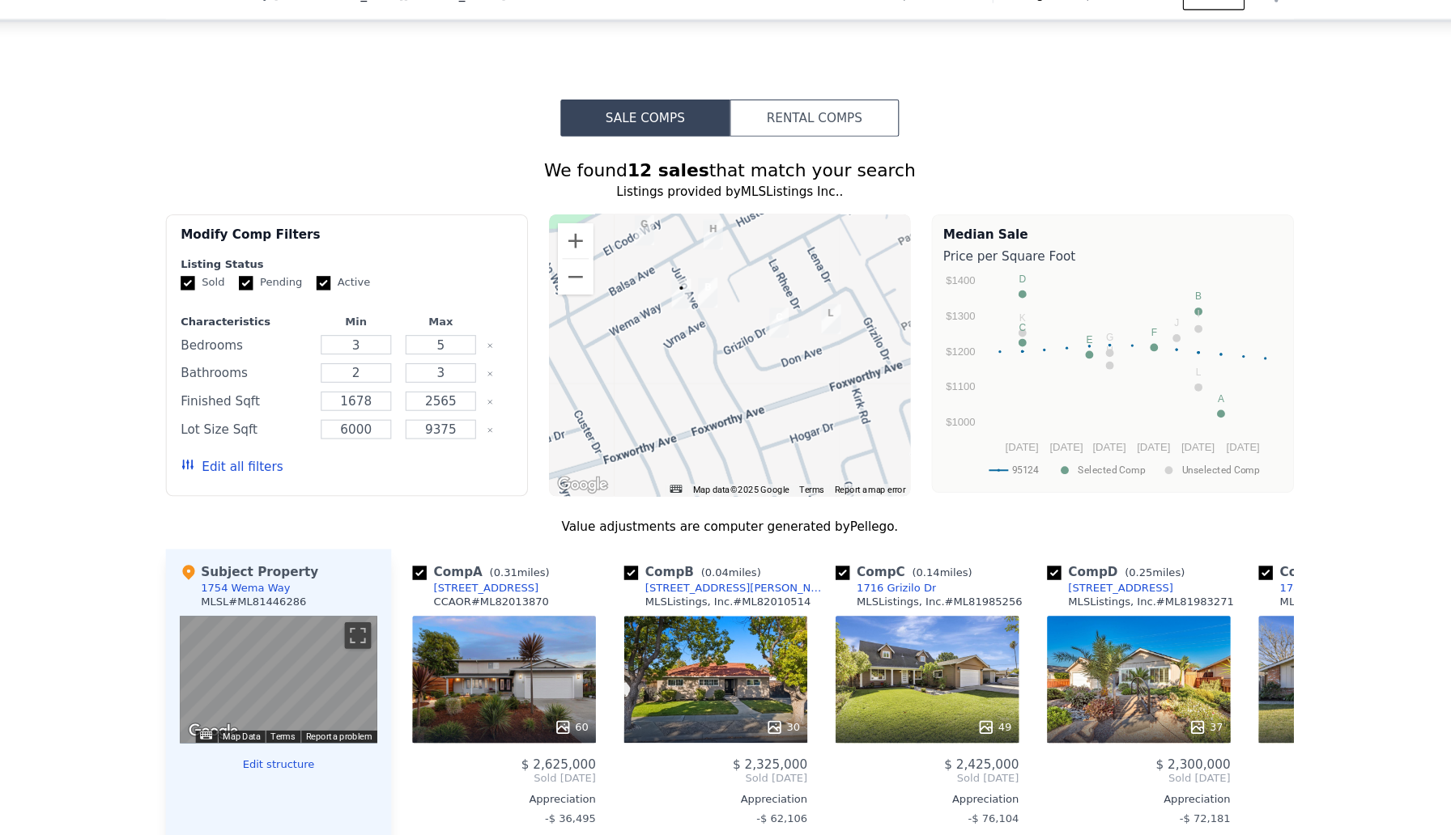
drag, startPoint x: 700, startPoint y: 410, endPoint x: 682, endPoint y: 203, distance: 208.0
click at [682, 203] on div "We found 12 sales that match your search Listings provided by MLSListings Inc. …" at bounding box center [725, 627] width 1036 height 909
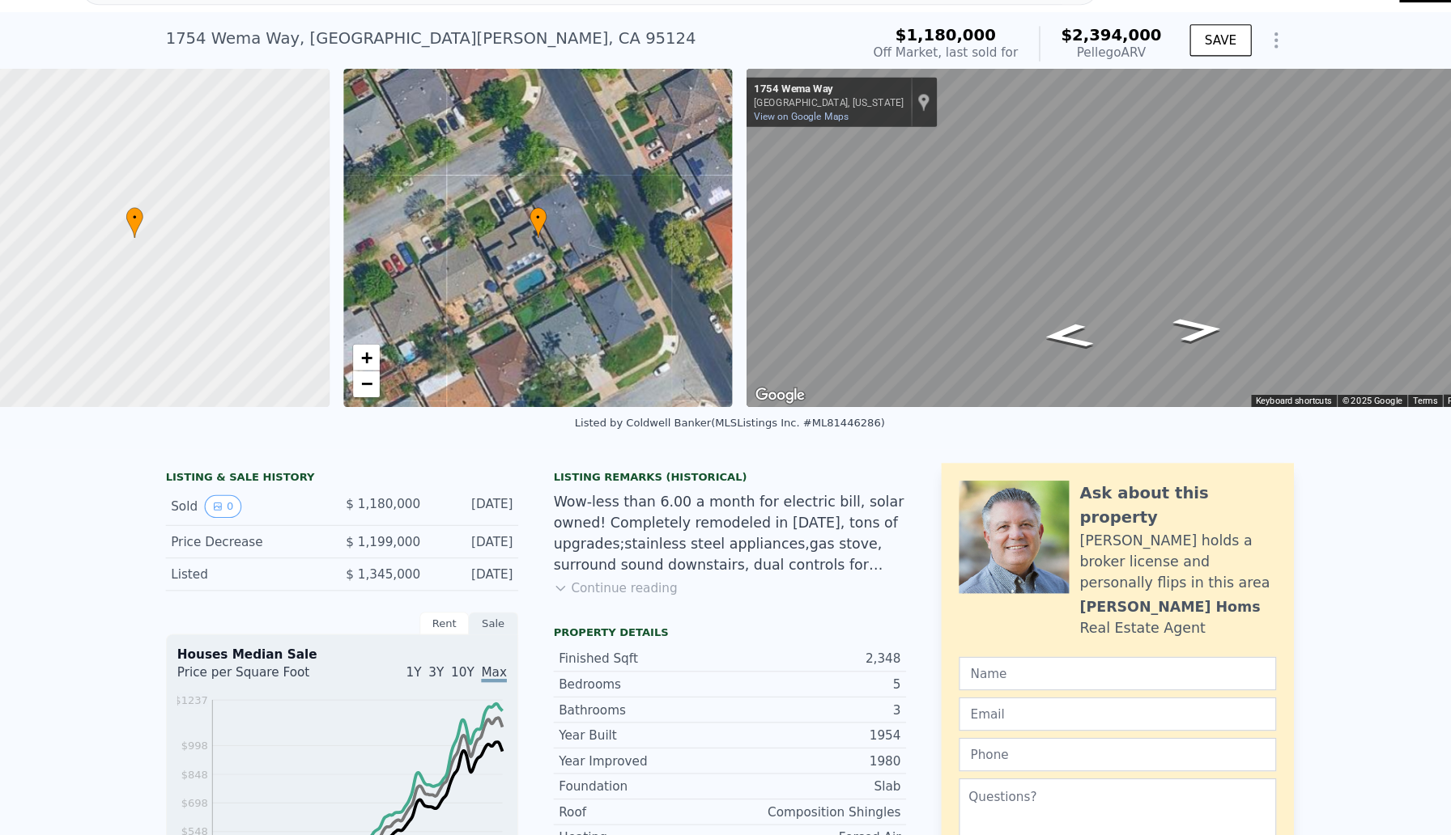
scroll to position [0, 0]
